Goal: Navigation & Orientation: Find specific page/section

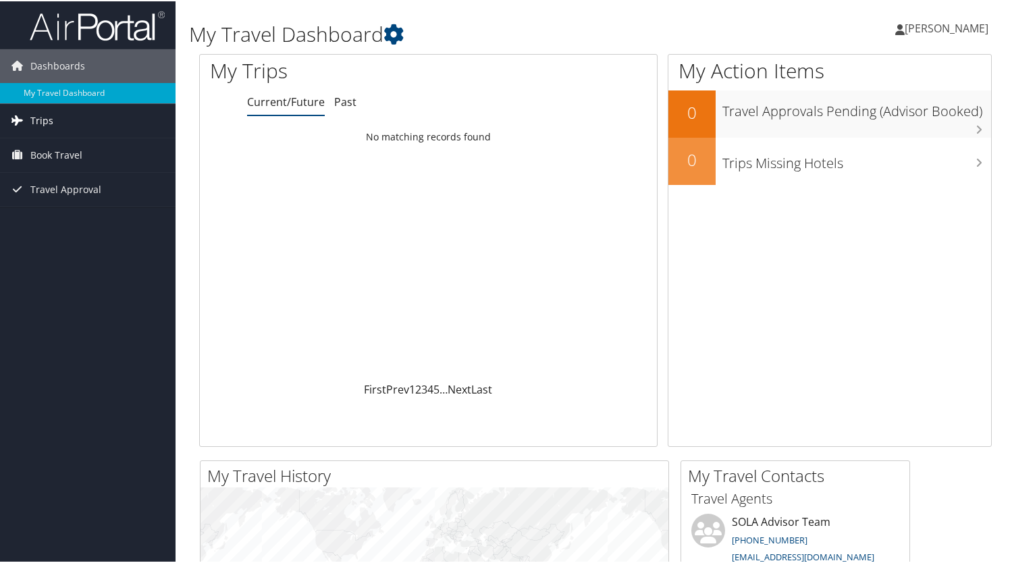
click at [59, 120] on link "Trips" at bounding box center [88, 120] width 176 height 34
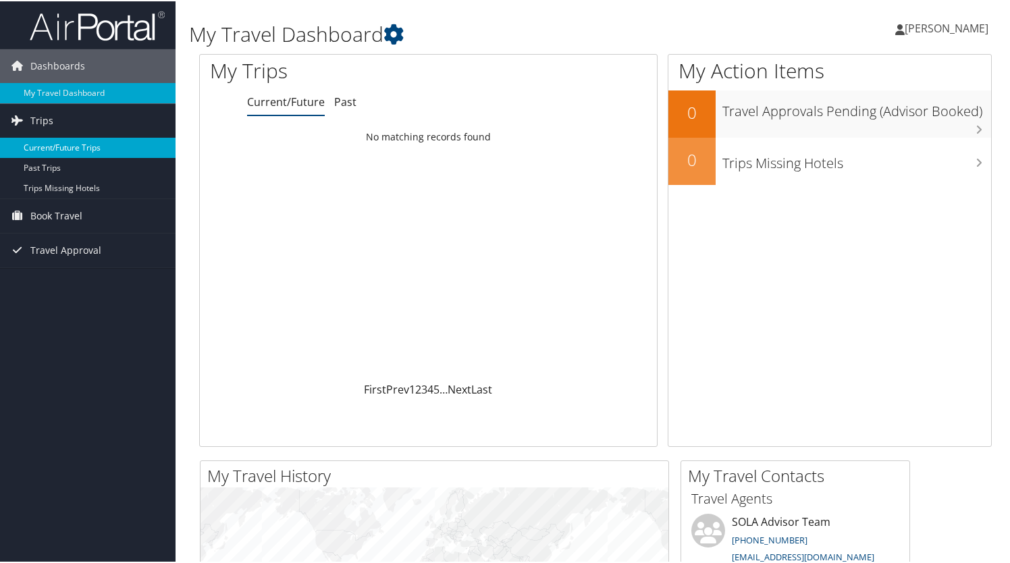
click at [95, 141] on link "Current/Future Trips" at bounding box center [88, 146] width 176 height 20
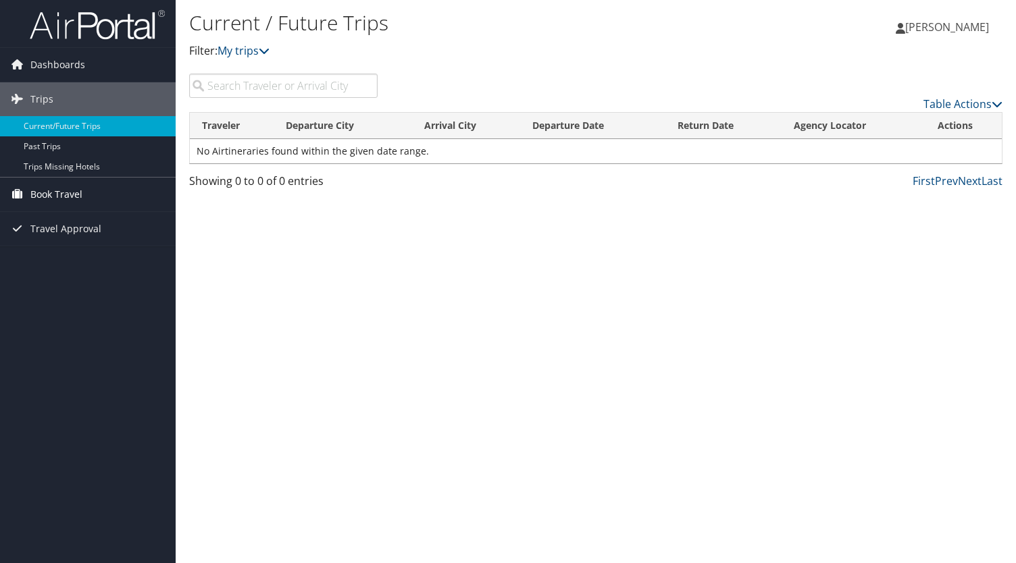
click at [79, 186] on span "Book Travel" at bounding box center [56, 195] width 52 height 34
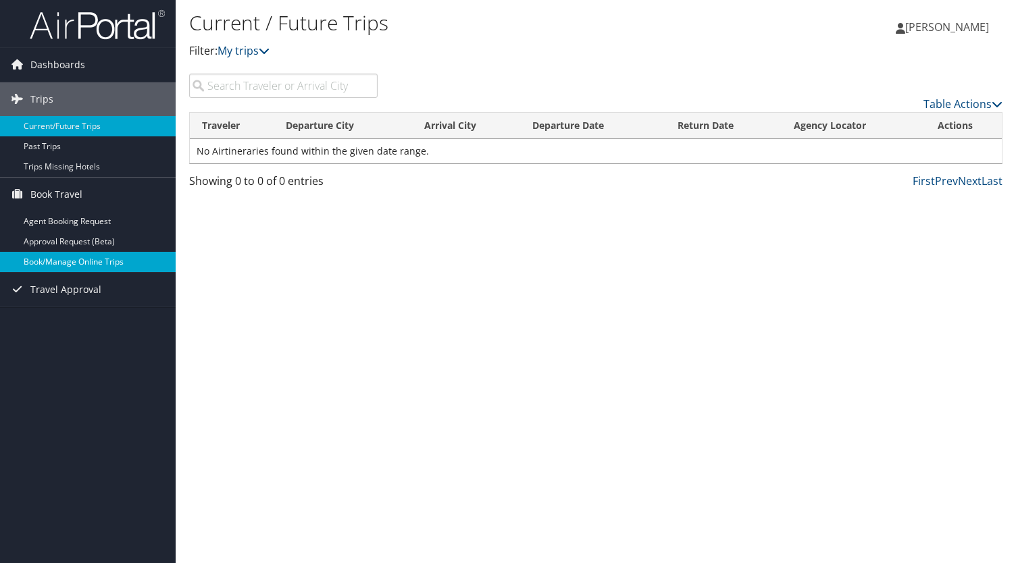
click at [123, 252] on link "Book/Manage Online Trips" at bounding box center [88, 262] width 176 height 20
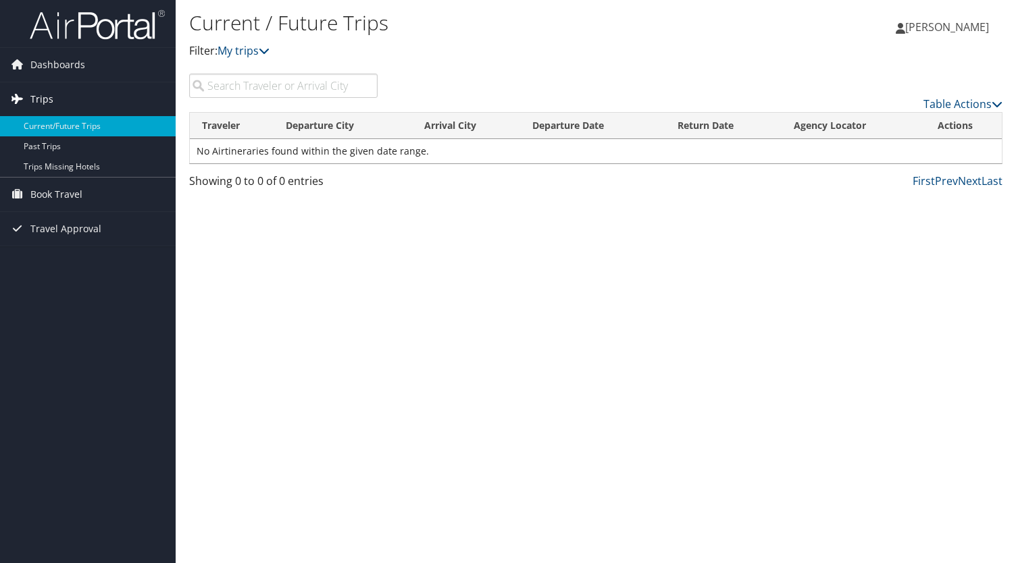
click at [76, 101] on link "Trips" at bounding box center [88, 99] width 176 height 34
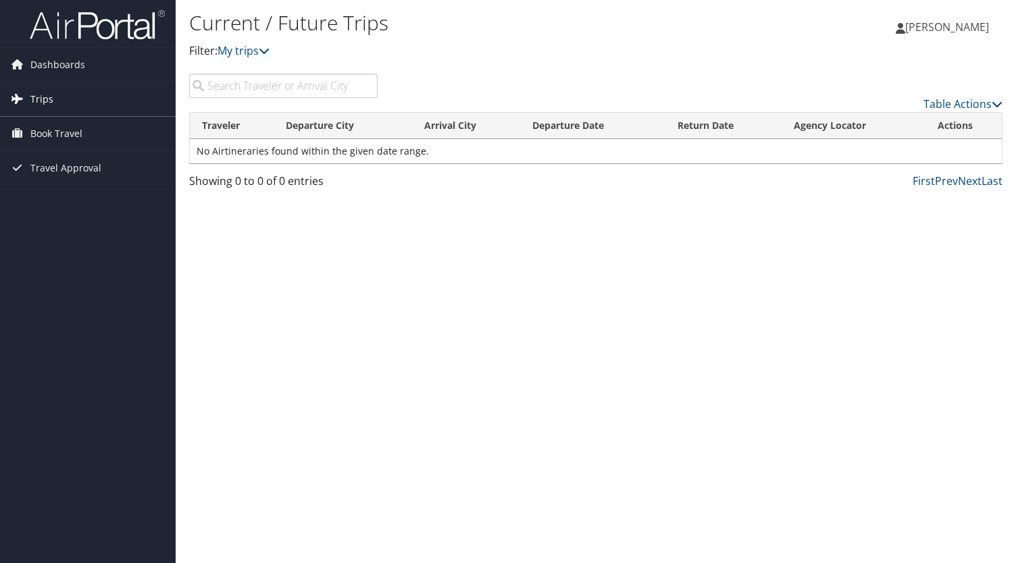
click at [76, 101] on link "Trips" at bounding box center [88, 99] width 176 height 34
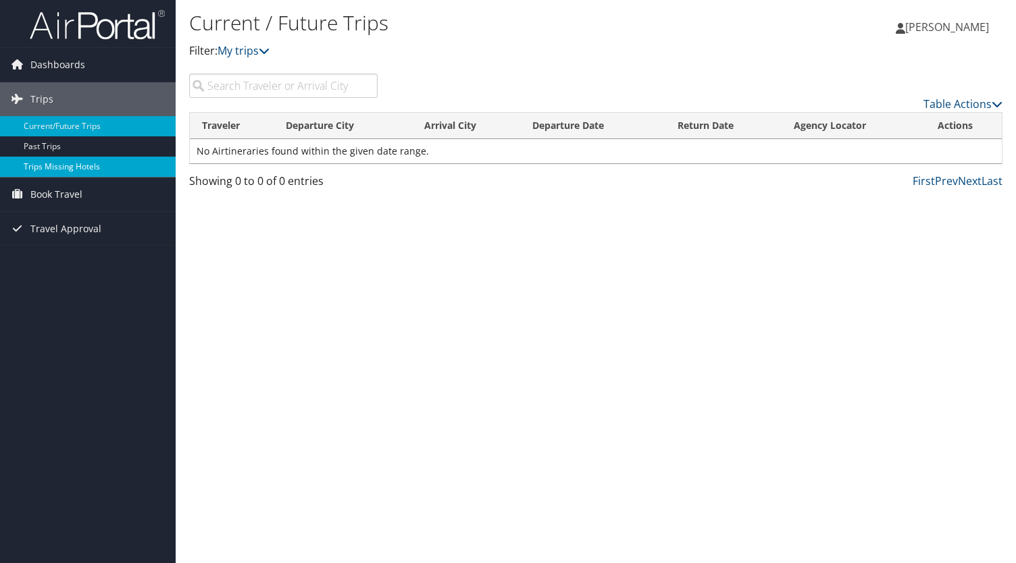
click at [66, 163] on link "Trips Missing Hotels" at bounding box center [88, 167] width 176 height 20
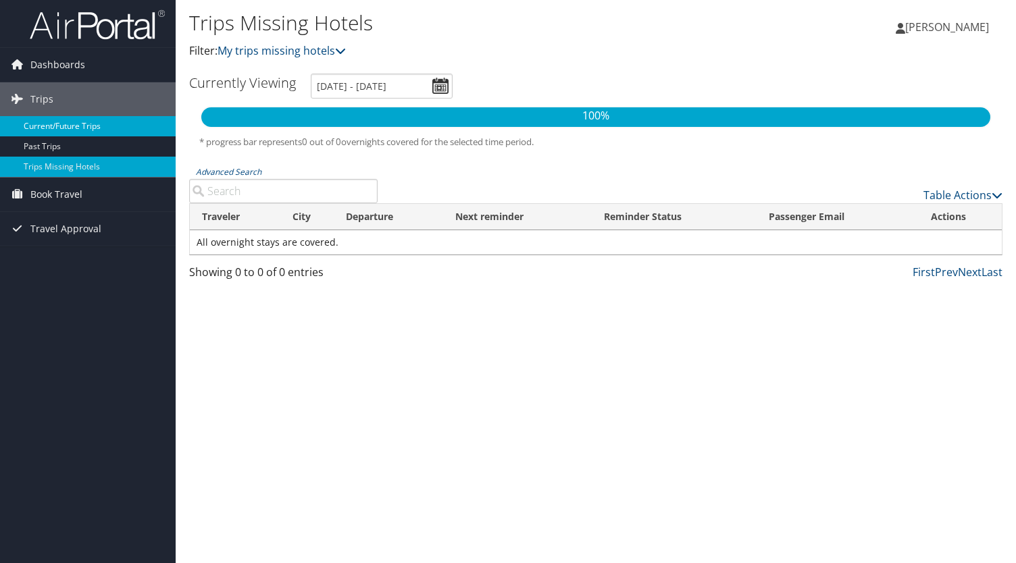
click at [61, 130] on link "Current/Future Trips" at bounding box center [88, 126] width 176 height 20
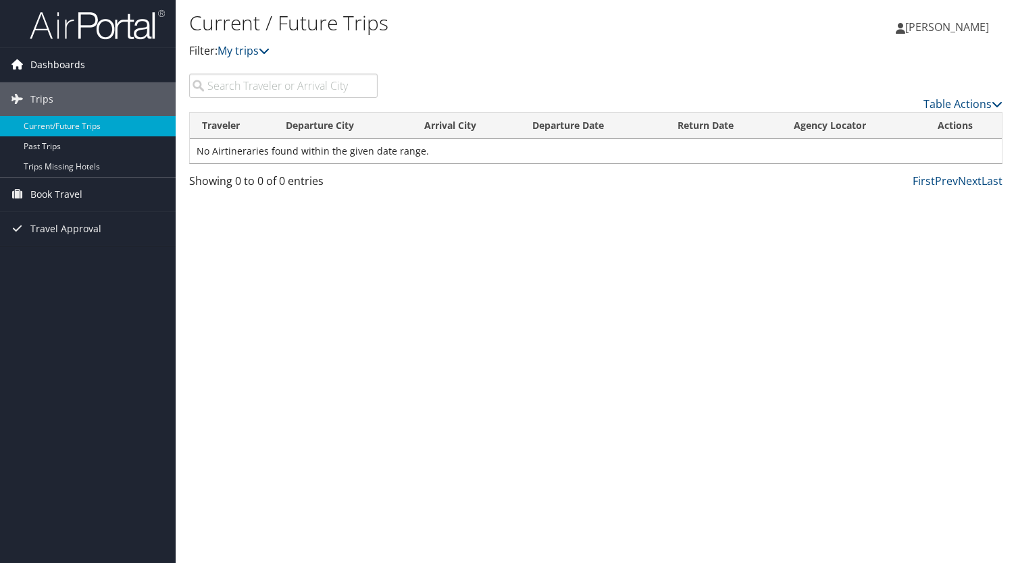
click at [54, 61] on span "Dashboards" at bounding box center [57, 65] width 55 height 34
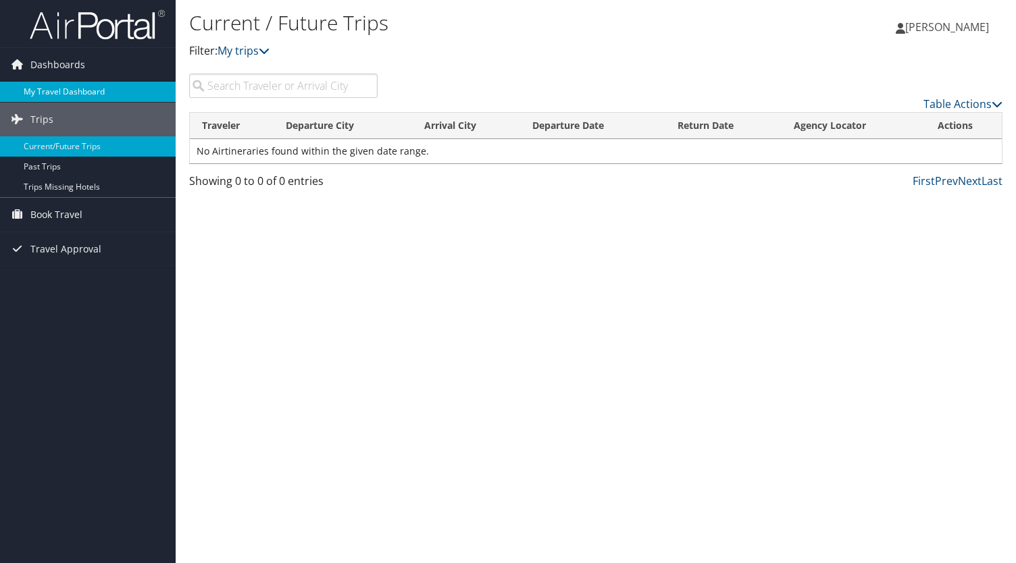
click at [54, 91] on link "My Travel Dashboard" at bounding box center [88, 92] width 176 height 20
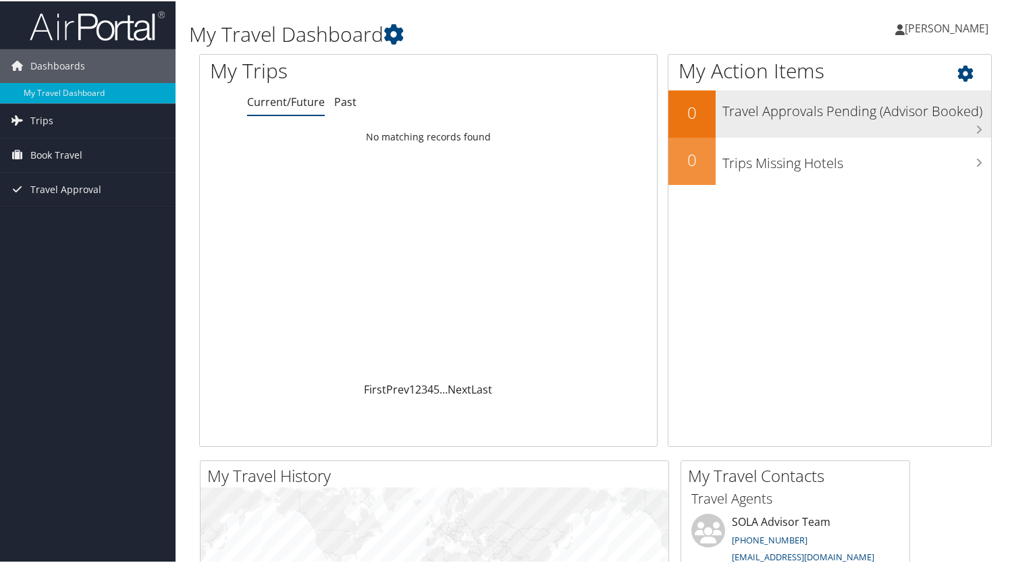
click at [823, 113] on h3 "Travel Approvals Pending (Advisor Booked)" at bounding box center [857, 107] width 269 height 26
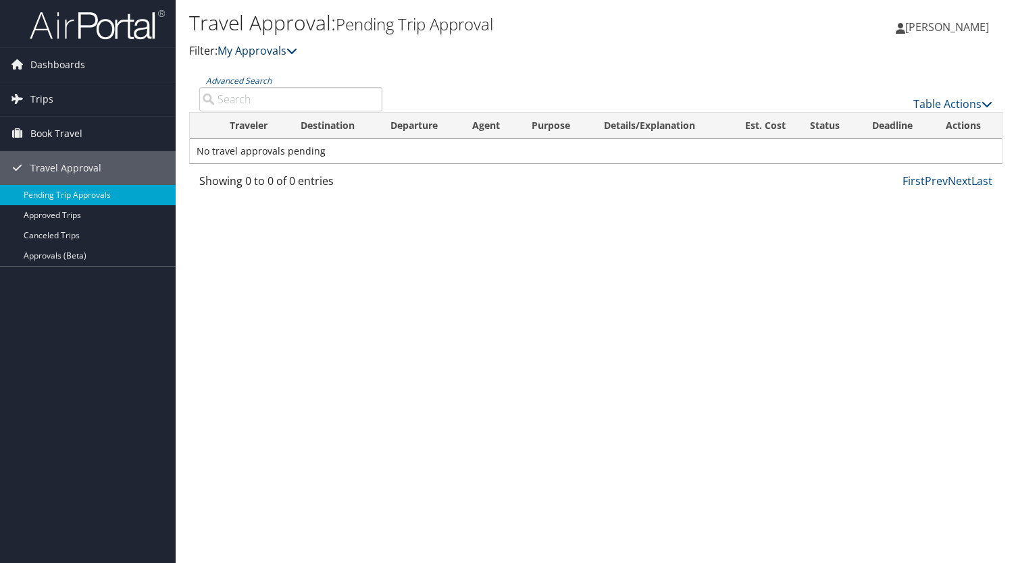
click at [284, 55] on link "My Approvals" at bounding box center [257, 50] width 80 height 15
click at [288, 47] on link "My Approvals" at bounding box center [257, 50] width 80 height 15
click at [55, 62] on span "Dashboards" at bounding box center [57, 65] width 55 height 34
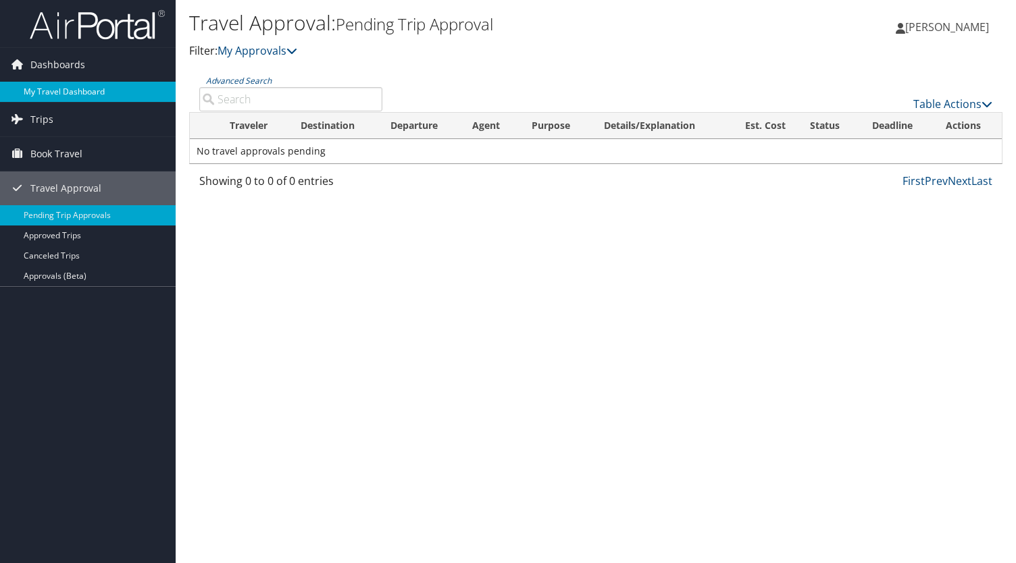
click at [56, 84] on link "My Travel Dashboard" at bounding box center [88, 92] width 176 height 20
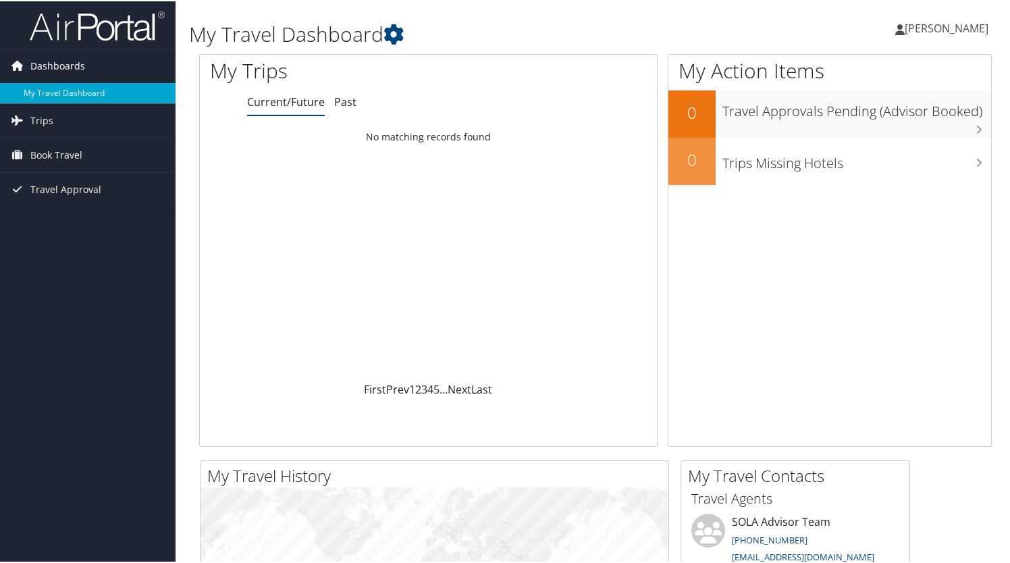
click at [93, 68] on link "Dashboards" at bounding box center [88, 65] width 176 height 34
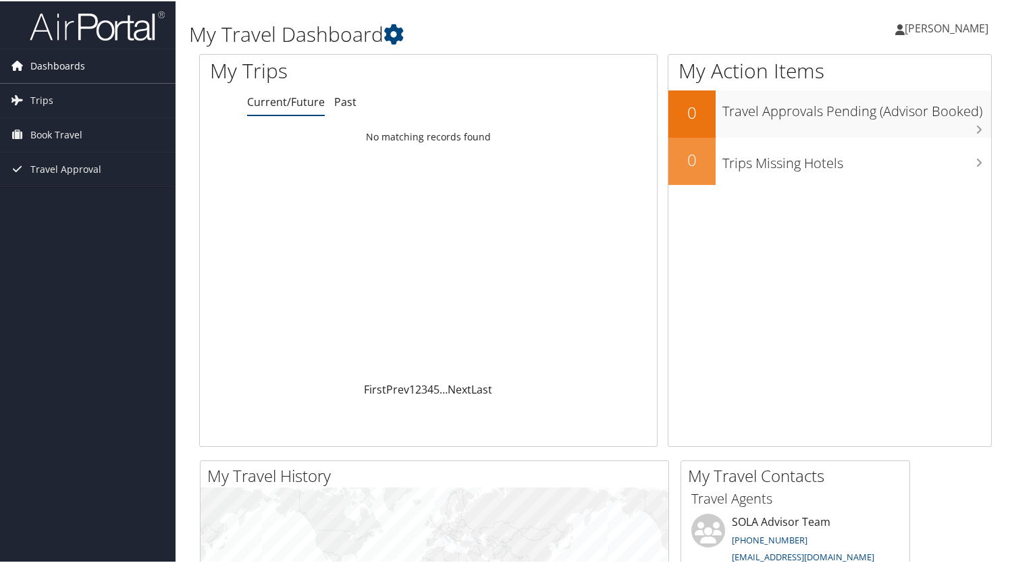
click at [93, 68] on link "Dashboards" at bounding box center [88, 65] width 176 height 34
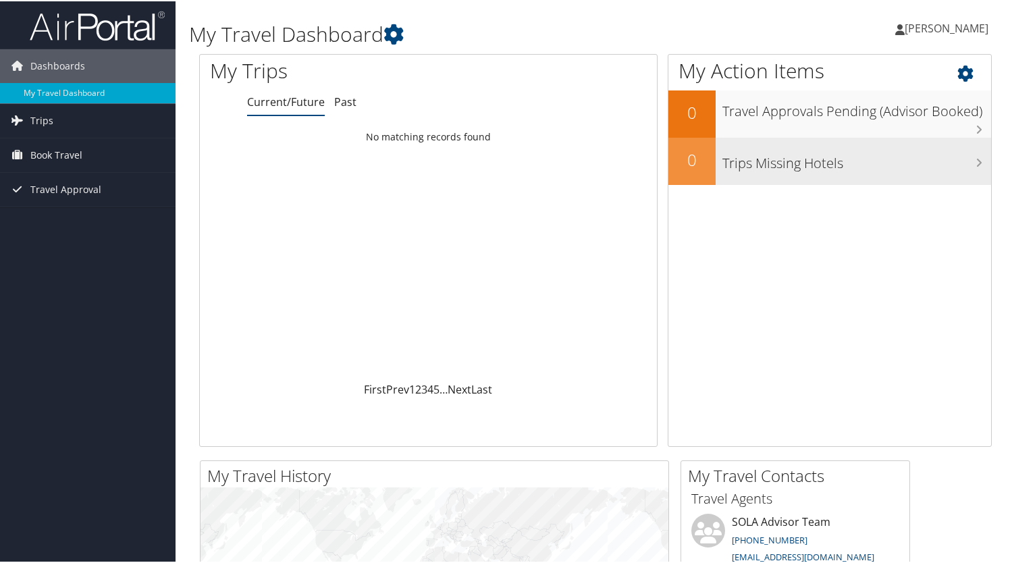
click at [795, 146] on h3 "Trips Missing Hotels" at bounding box center [857, 159] width 269 height 26
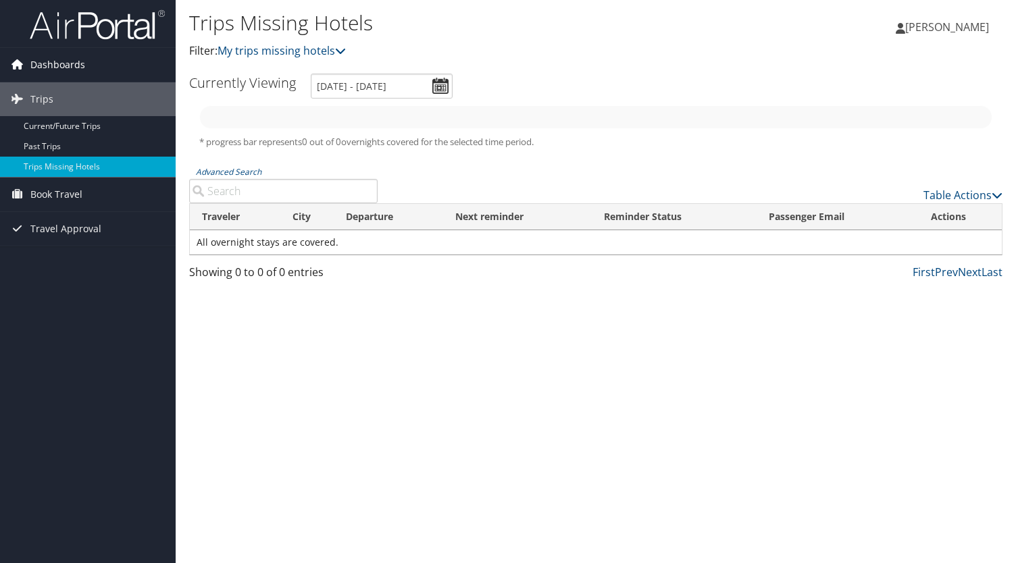
click at [63, 68] on span "Dashboards" at bounding box center [57, 65] width 55 height 34
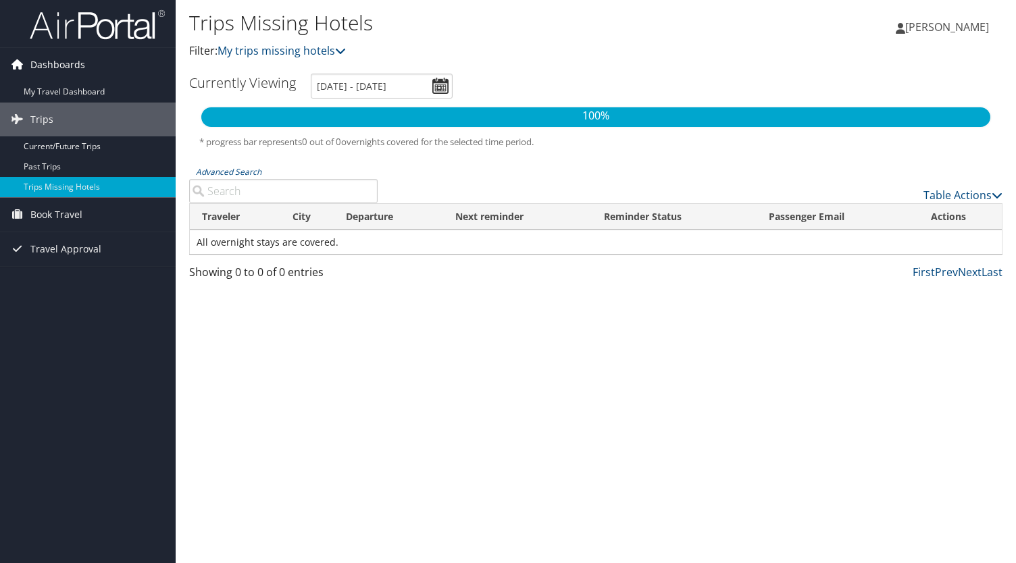
click at [70, 68] on span "Dashboards" at bounding box center [57, 65] width 55 height 34
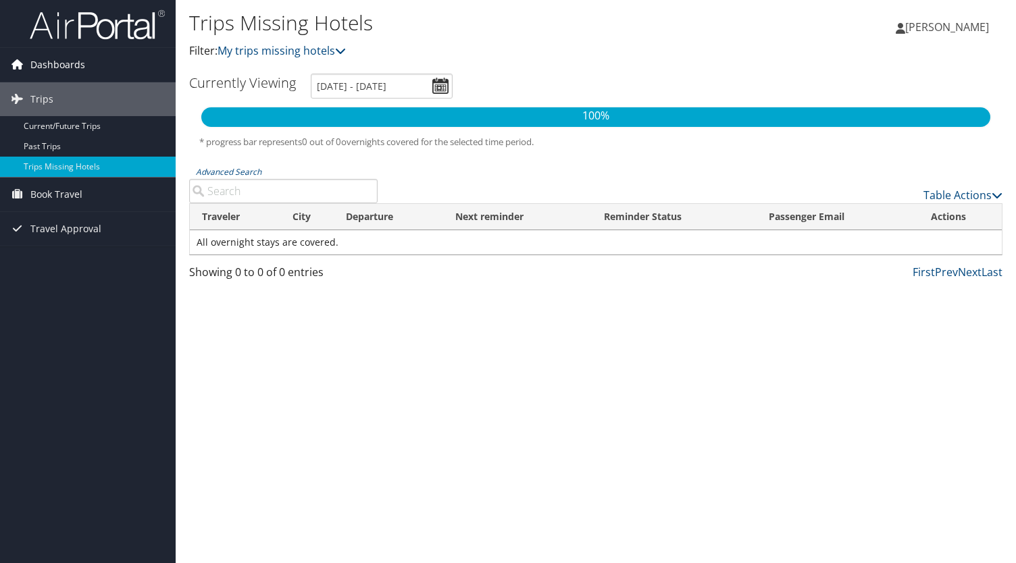
click at [74, 74] on span "Dashboards" at bounding box center [57, 65] width 55 height 34
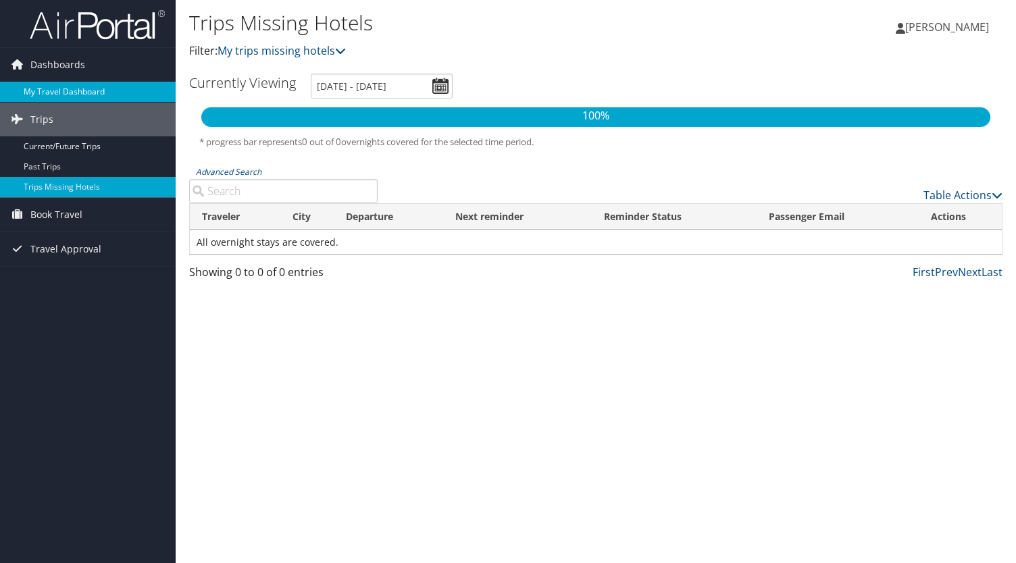
click at [74, 99] on link "My Travel Dashboard" at bounding box center [88, 92] width 176 height 20
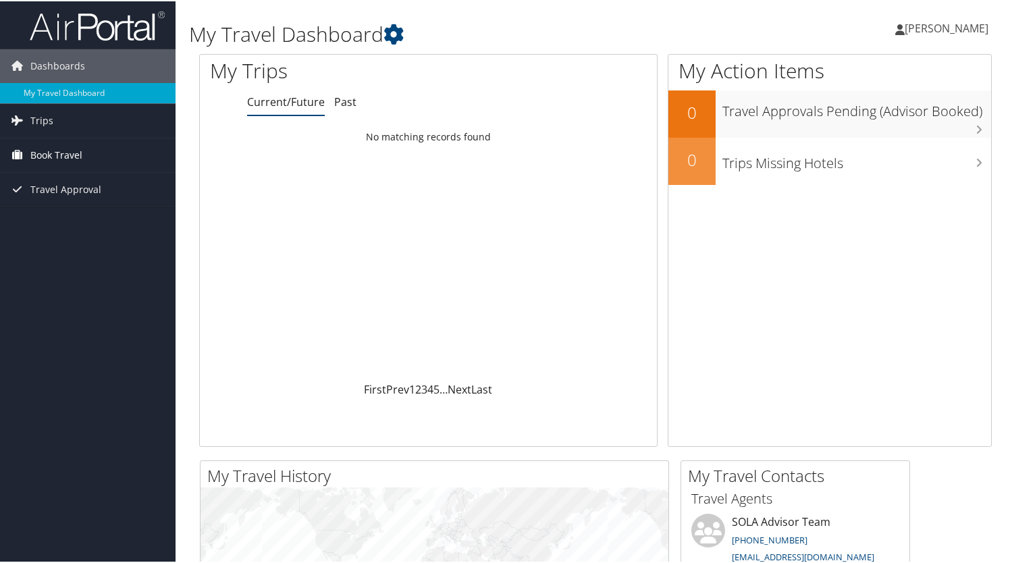
click at [79, 159] on span "Book Travel" at bounding box center [56, 154] width 52 height 34
